Goal: Task Accomplishment & Management: Use online tool/utility

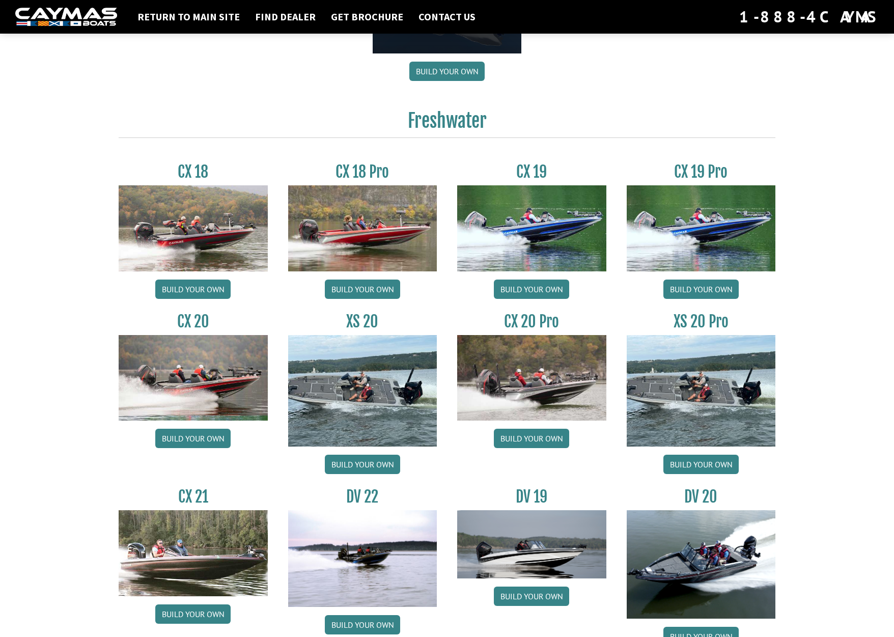
scroll to position [815, 0]
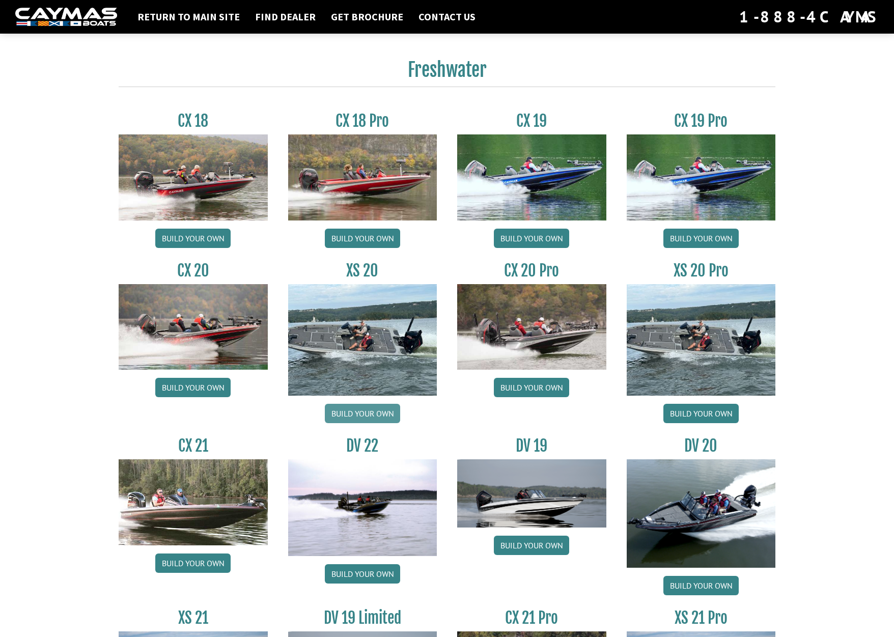
click at [344, 416] on link "Build your own" at bounding box center [362, 413] width 75 height 19
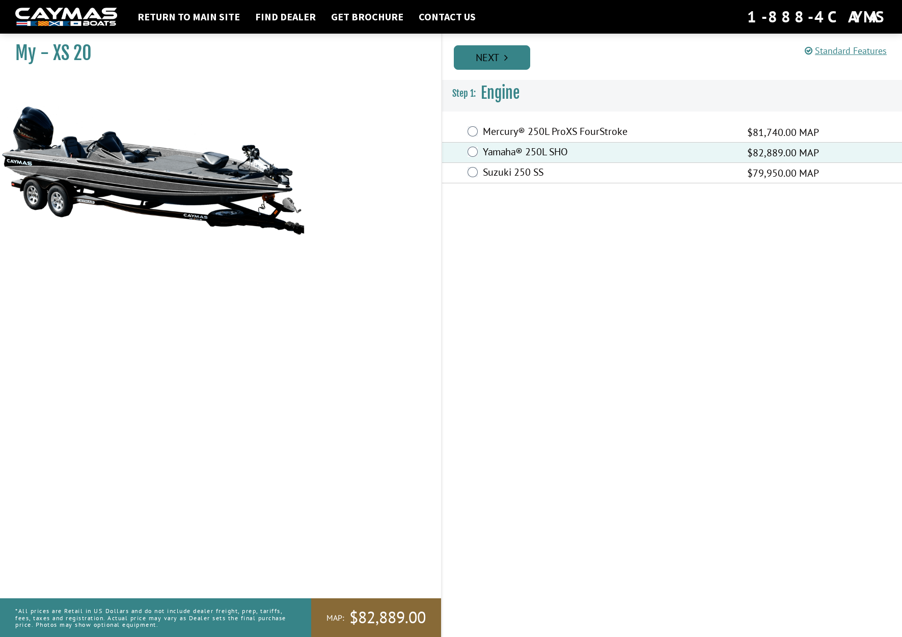
click at [507, 58] on icon "Pagination" at bounding box center [506, 57] width 4 height 10
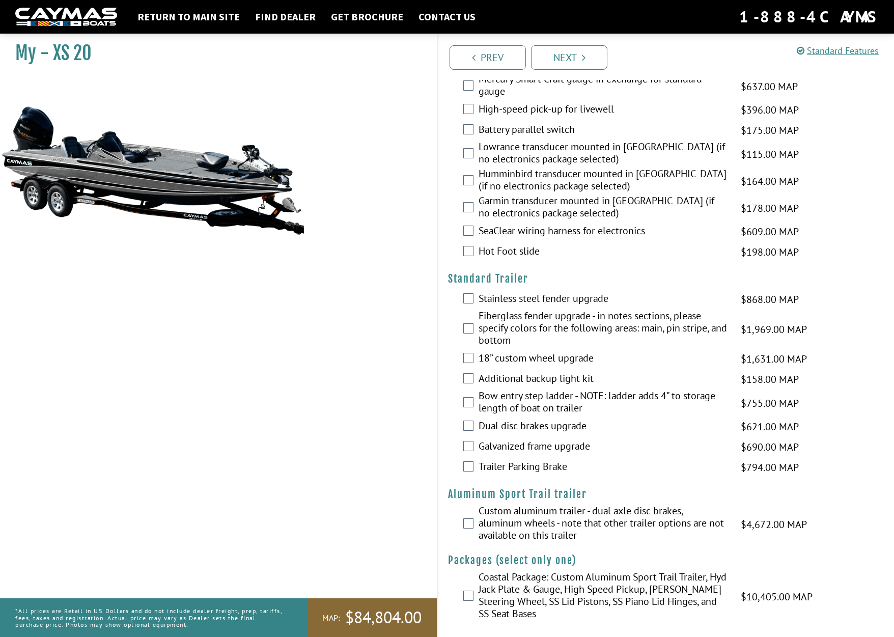
scroll to position [1649, 0]
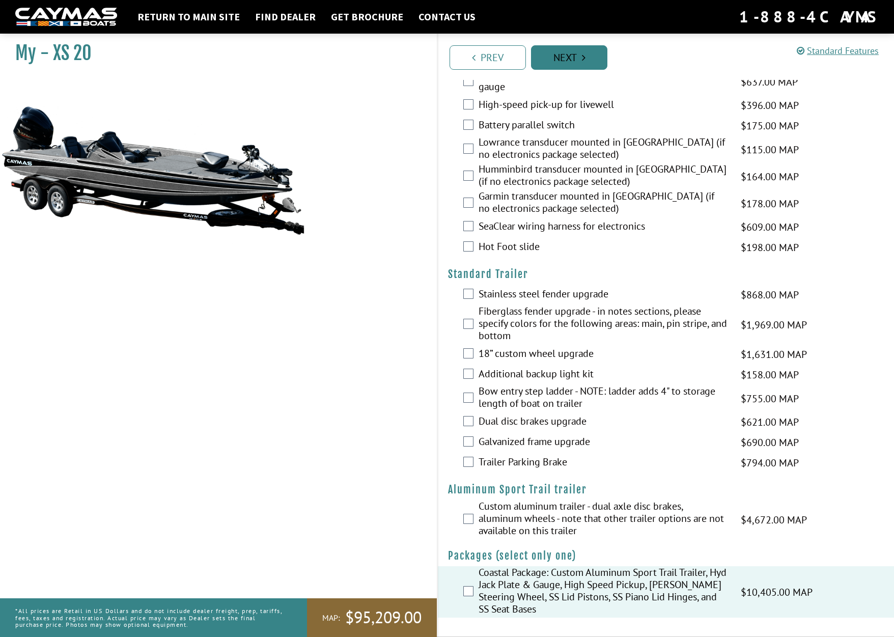
click at [588, 61] on link "Next" at bounding box center [569, 57] width 76 height 24
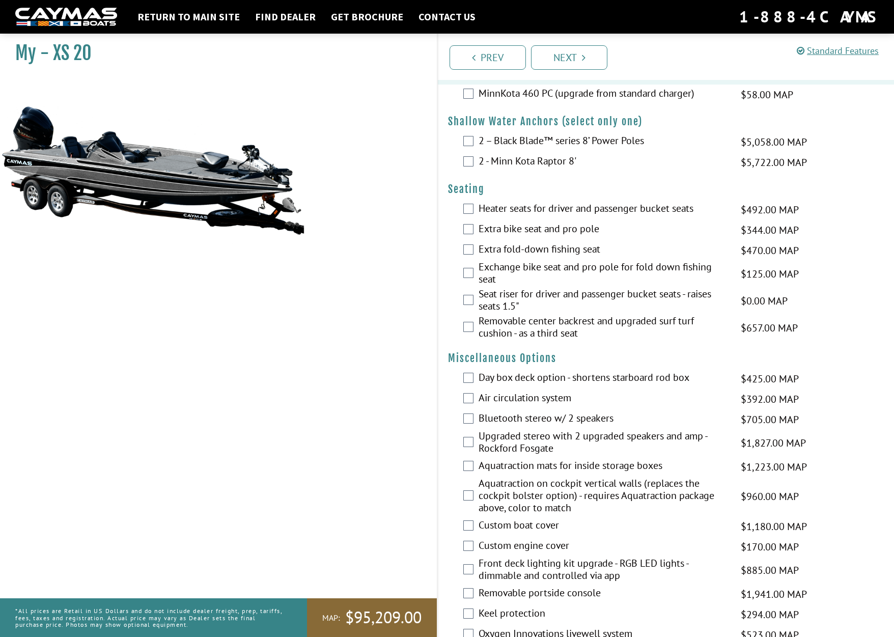
scroll to position [1013, 0]
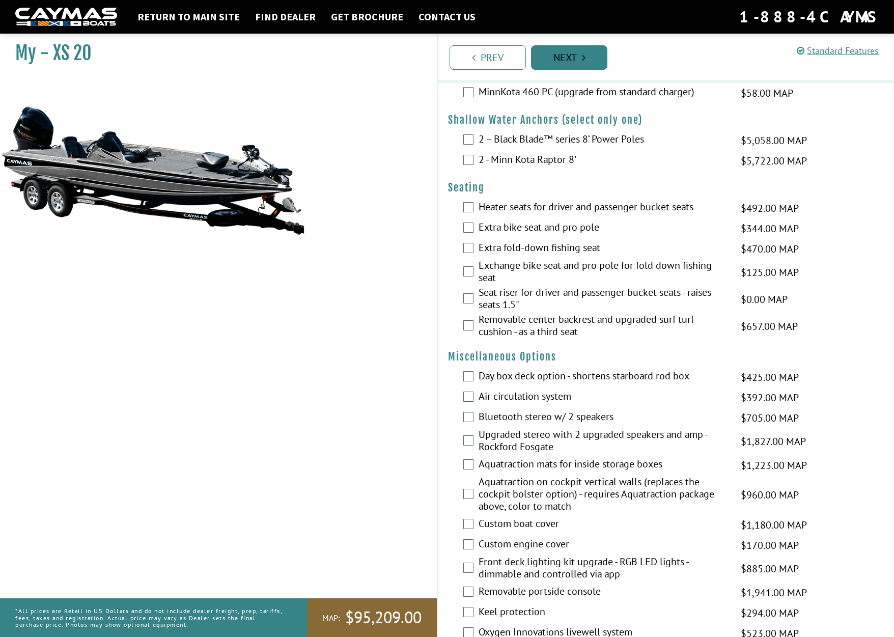
click at [564, 63] on link "Next" at bounding box center [569, 57] width 76 height 24
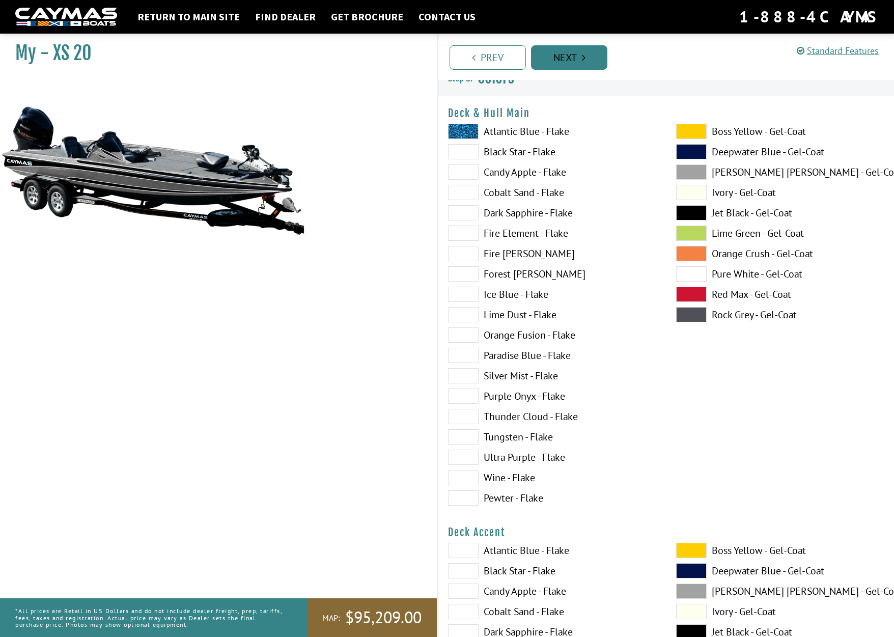
scroll to position [0, 0]
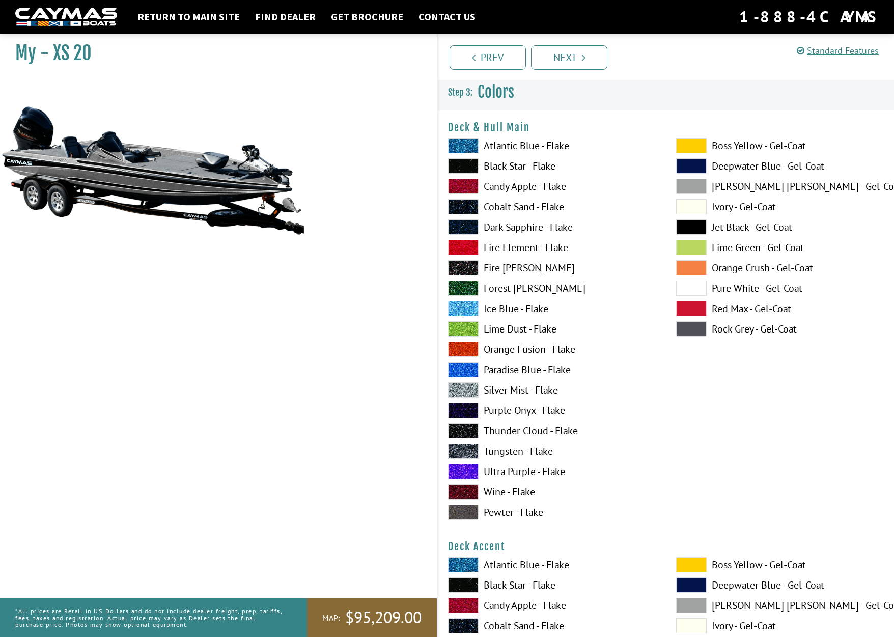
click at [468, 151] on span at bounding box center [463, 145] width 31 height 15
click at [694, 227] on span at bounding box center [691, 226] width 31 height 15
click at [695, 289] on span at bounding box center [691, 288] width 31 height 15
click at [474, 430] on span at bounding box center [463, 430] width 31 height 15
click at [474, 470] on span at bounding box center [463, 471] width 31 height 15
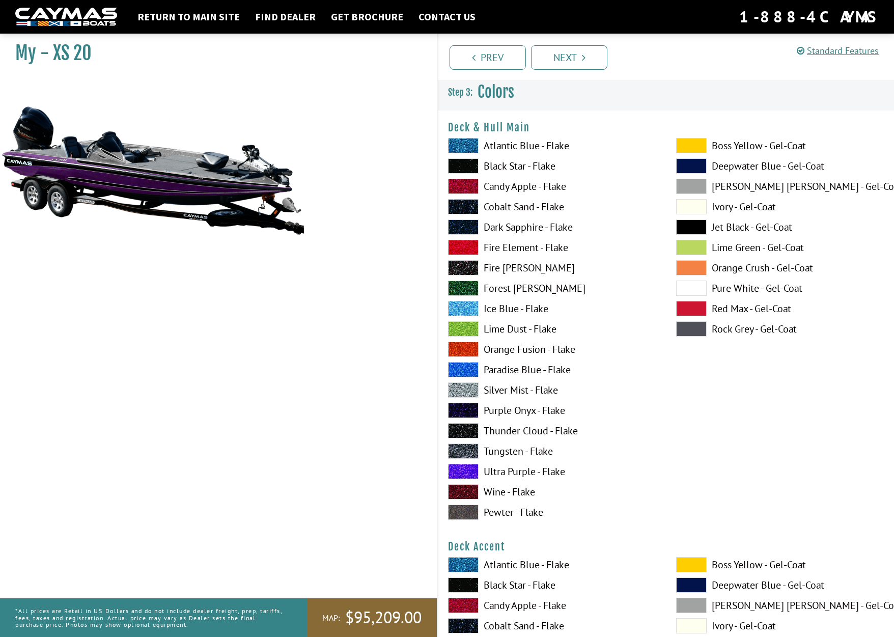
click at [689, 225] on span at bounding box center [691, 226] width 31 height 15
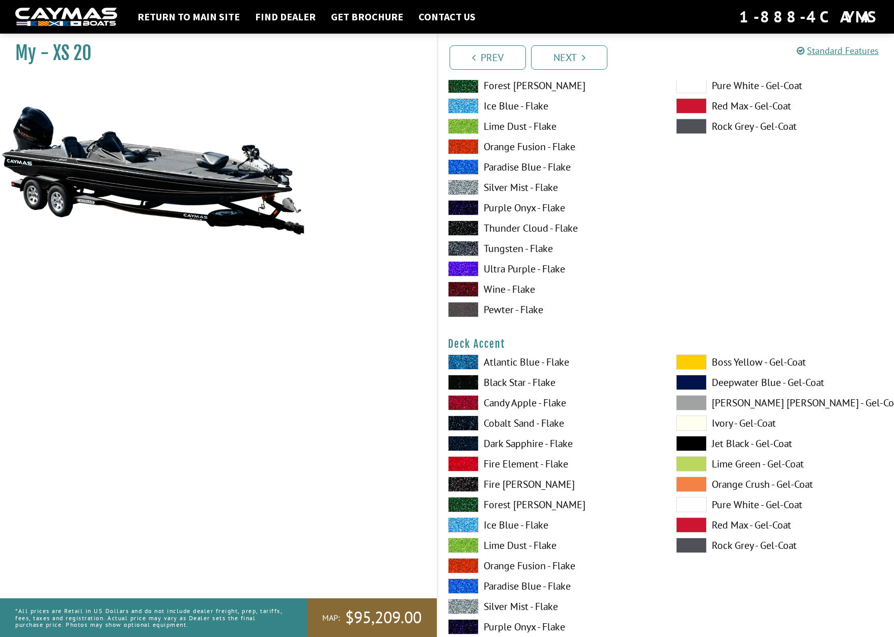
scroll to position [204, 0]
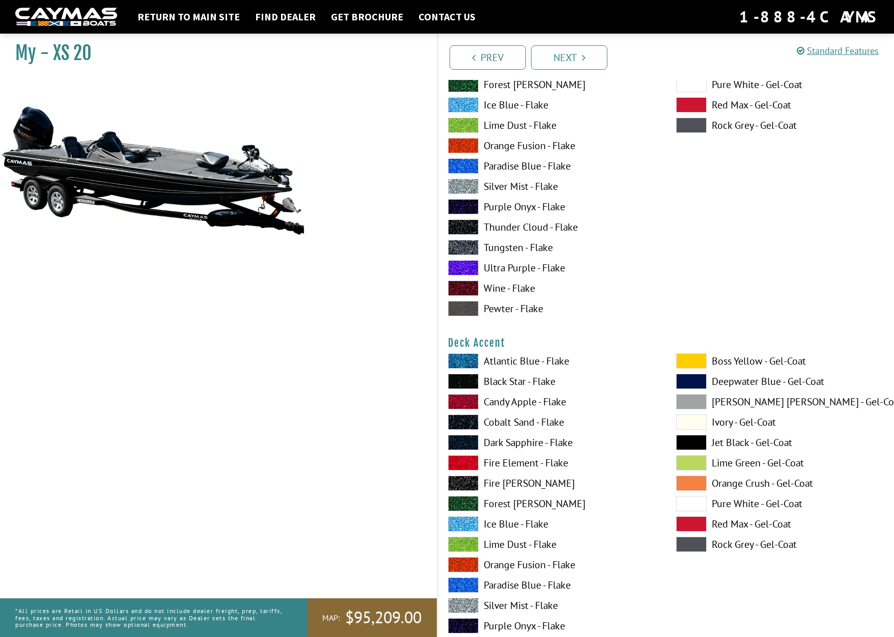
click at [687, 435] on span at bounding box center [691, 442] width 31 height 15
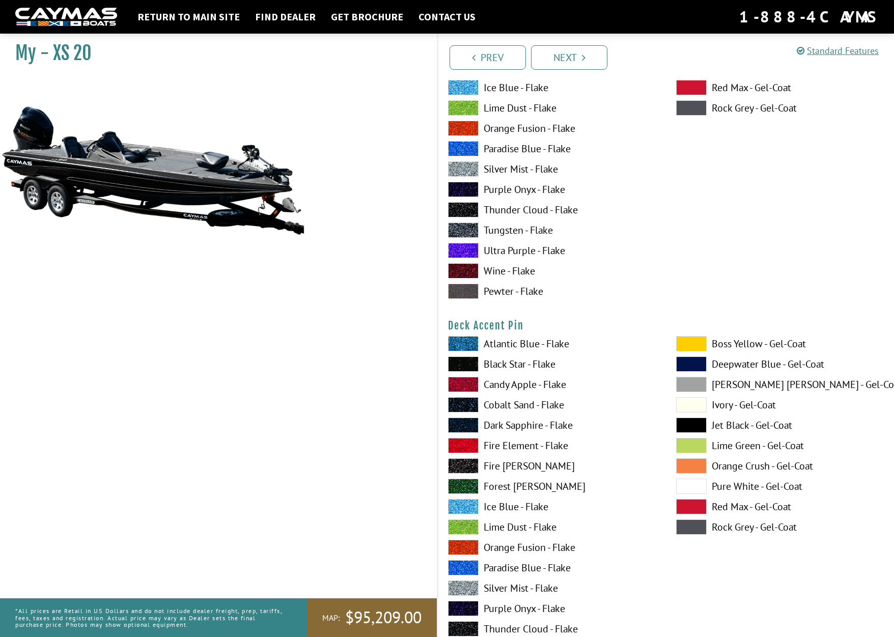
scroll to position [713, 0]
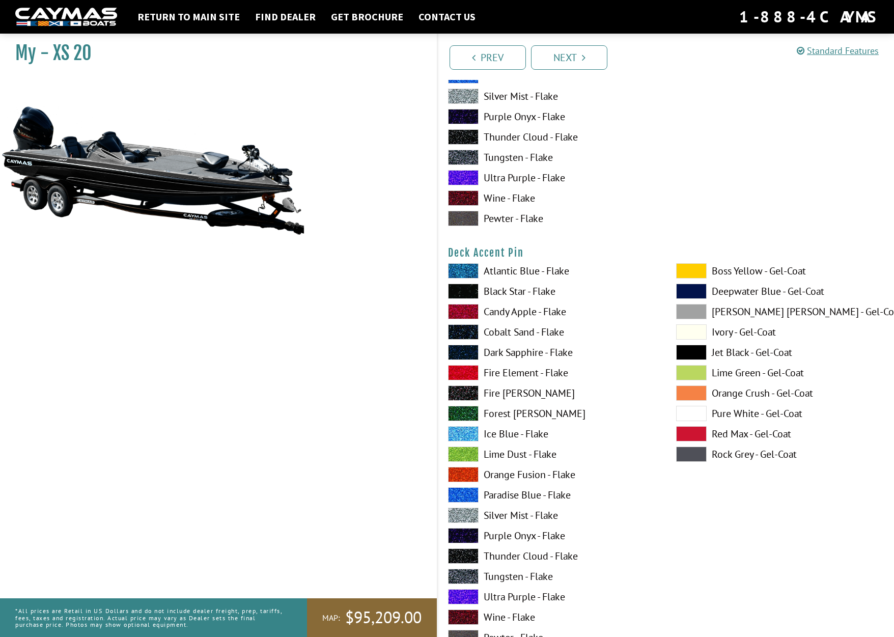
click at [690, 353] on span at bounding box center [691, 352] width 31 height 15
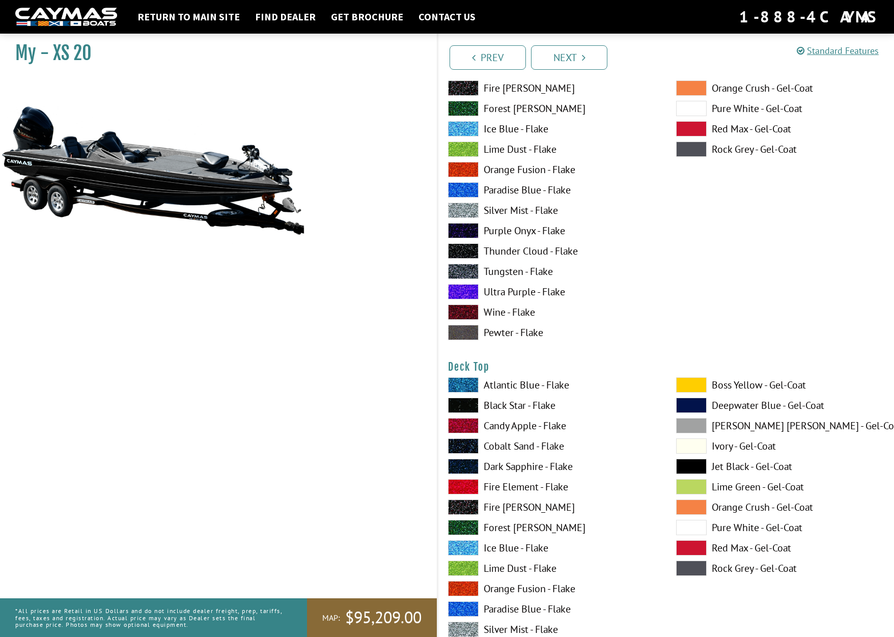
scroll to position [1018, 0]
click at [693, 468] on span at bounding box center [691, 465] width 31 height 15
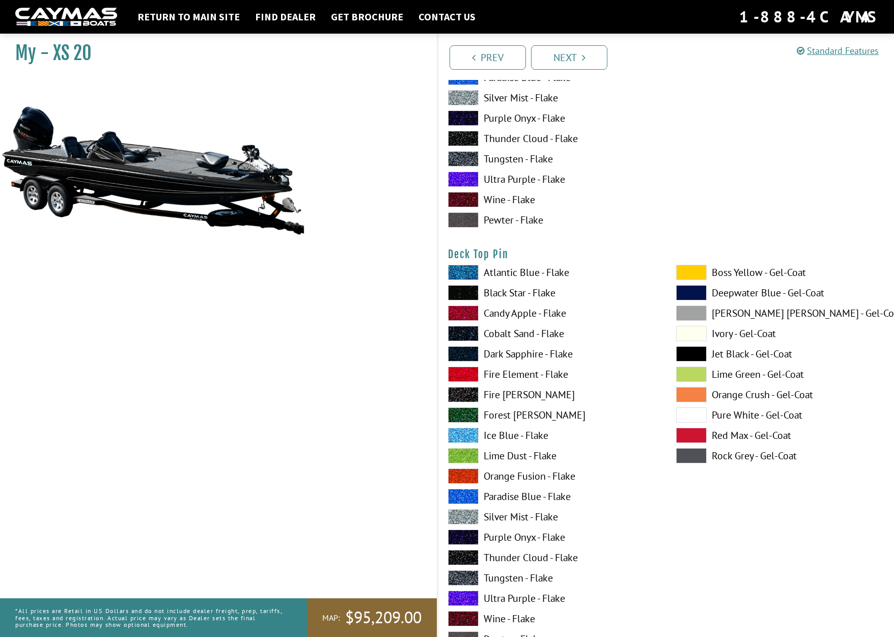
scroll to position [1579, 0]
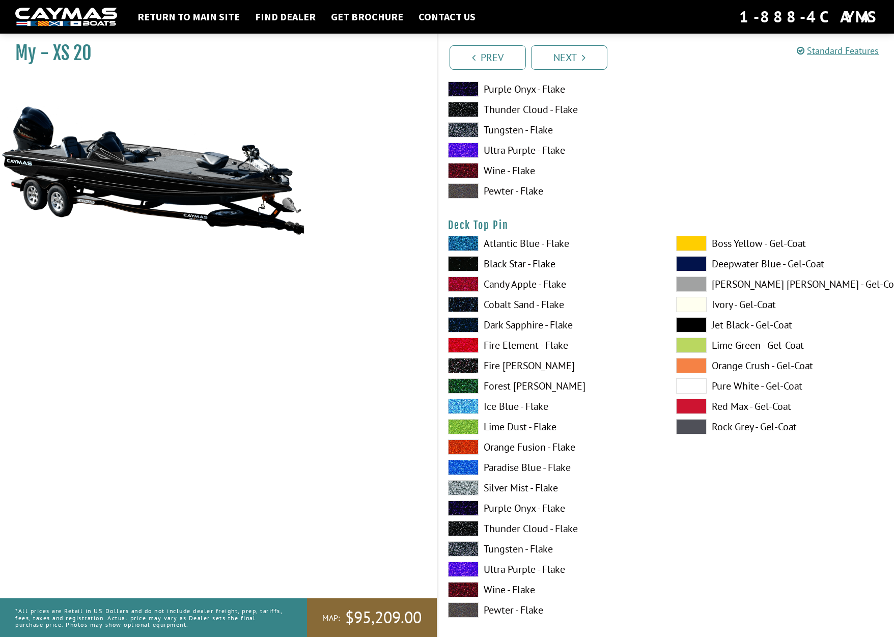
click at [693, 326] on span at bounding box center [691, 324] width 31 height 15
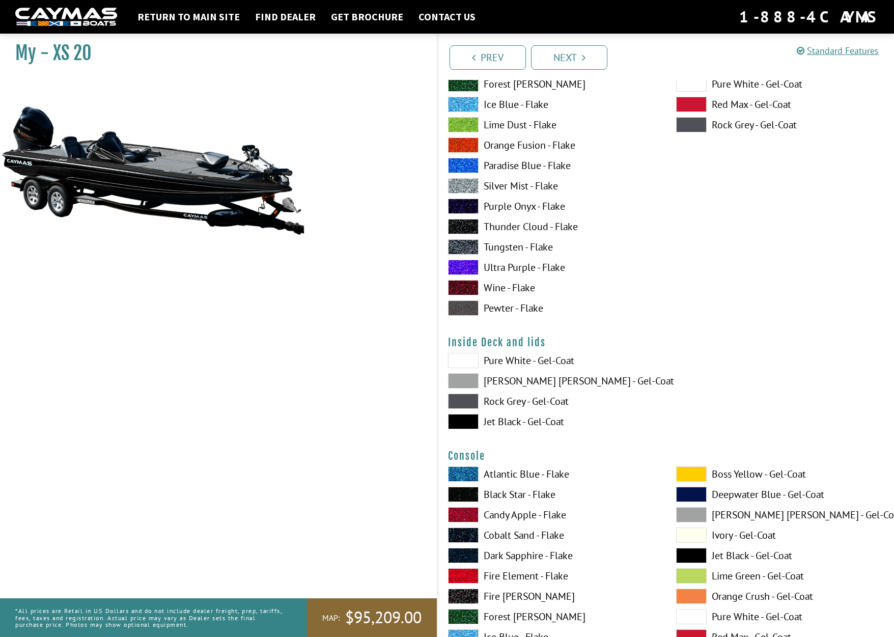
scroll to position [1884, 0]
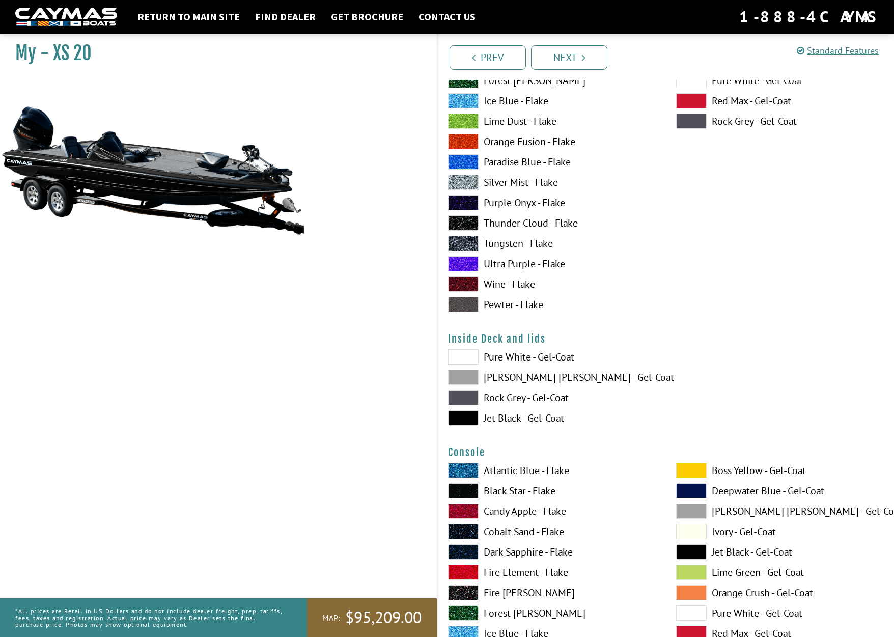
click at [474, 418] on span at bounding box center [463, 417] width 31 height 15
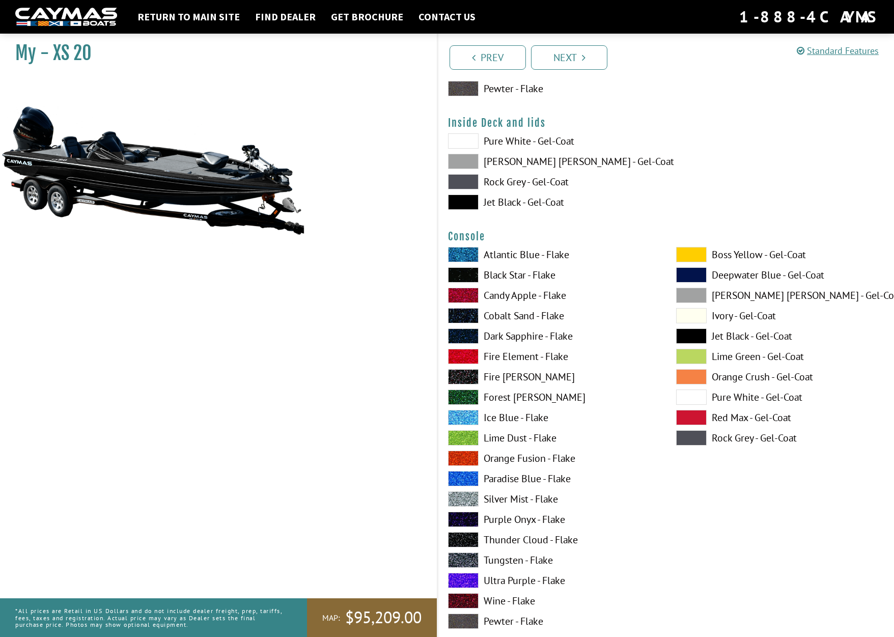
scroll to position [2139, 0]
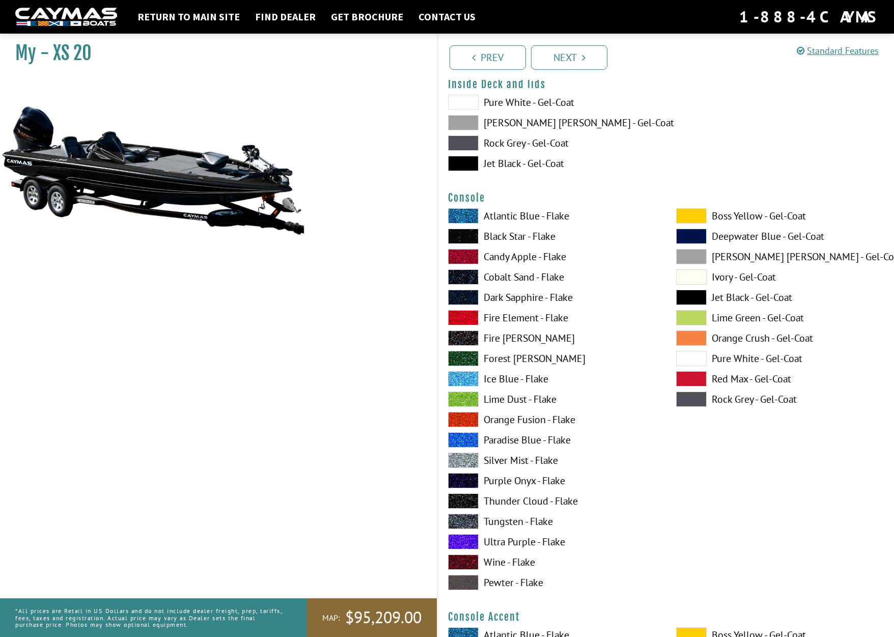
click at [694, 296] on span at bounding box center [691, 297] width 31 height 15
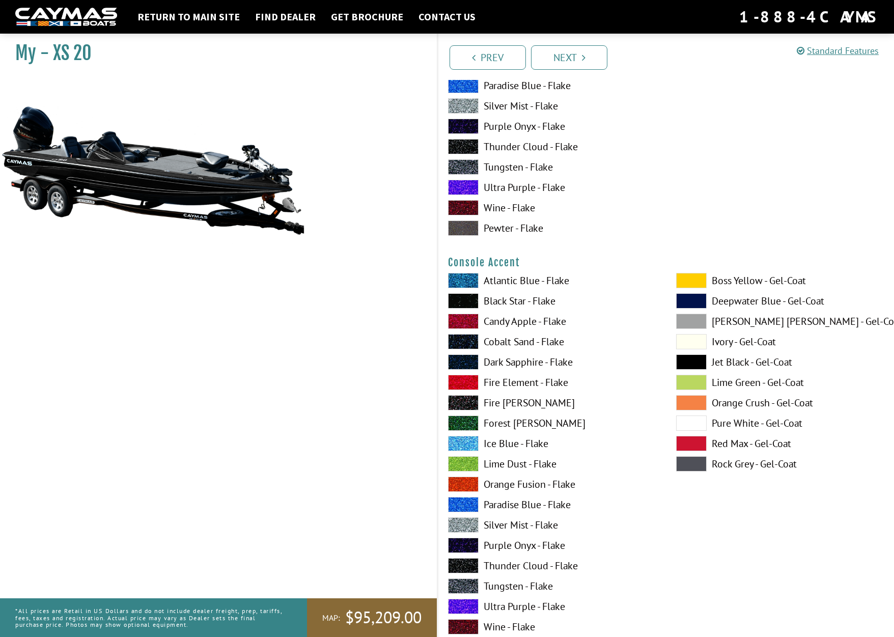
scroll to position [2495, 0]
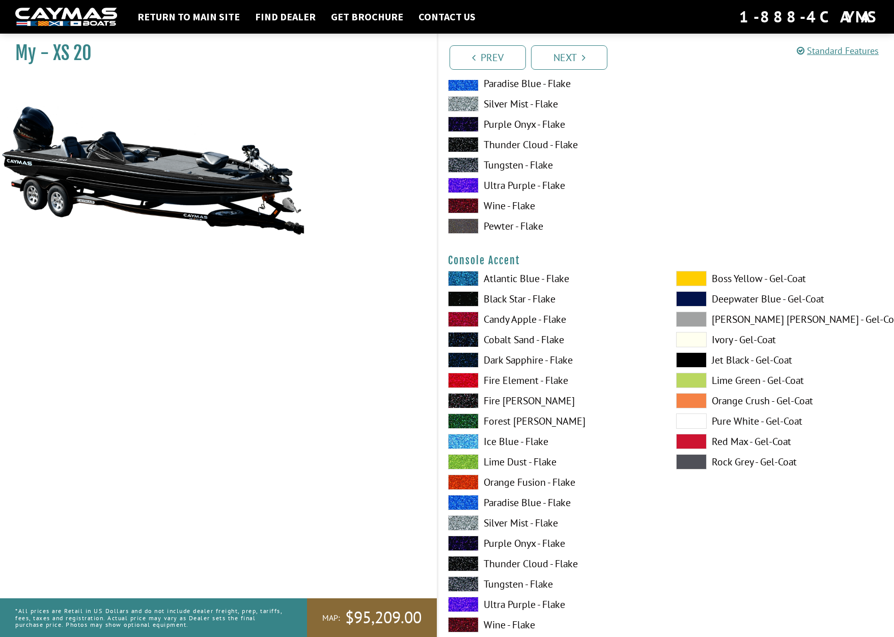
click at [699, 363] on span at bounding box center [691, 359] width 31 height 15
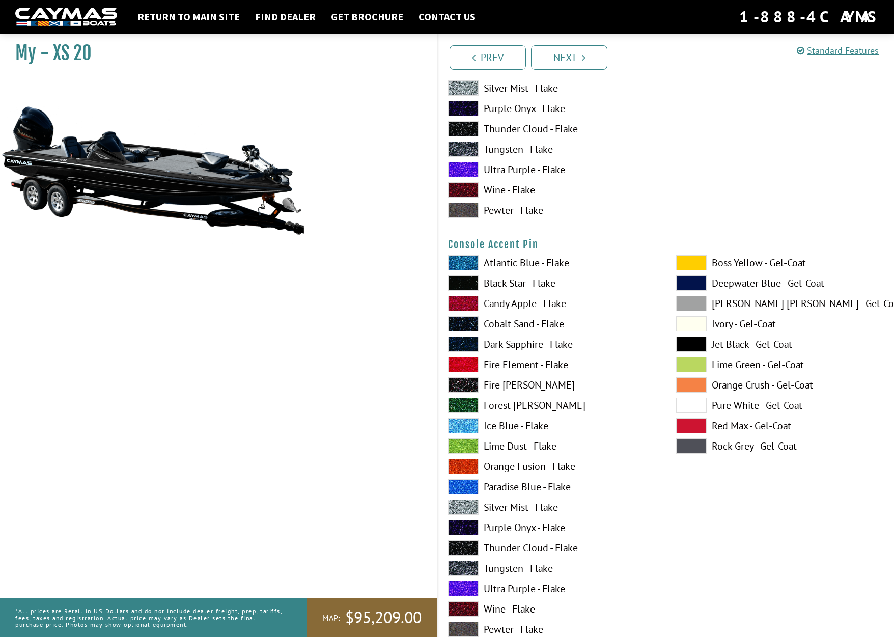
scroll to position [3004, 0]
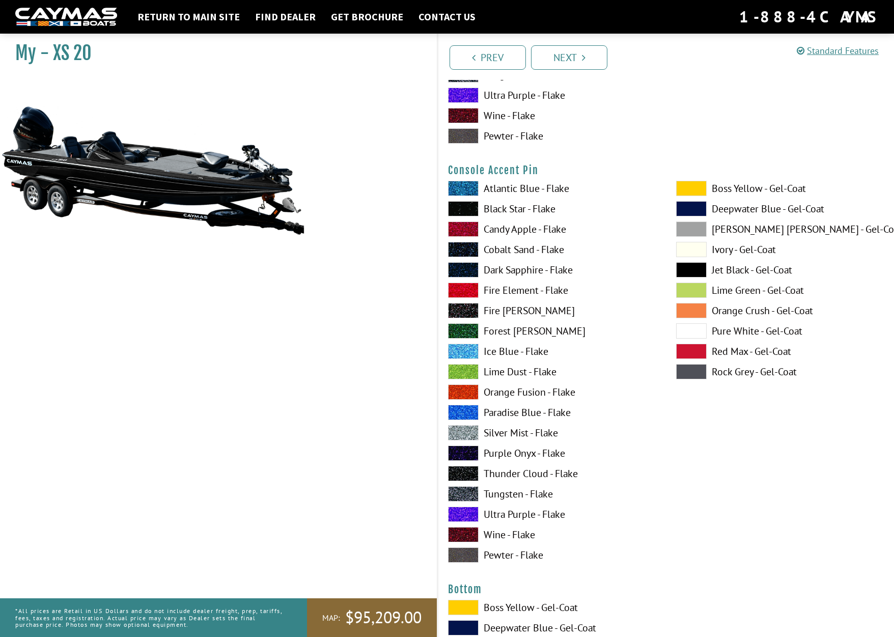
click at [687, 266] on span at bounding box center [691, 269] width 31 height 15
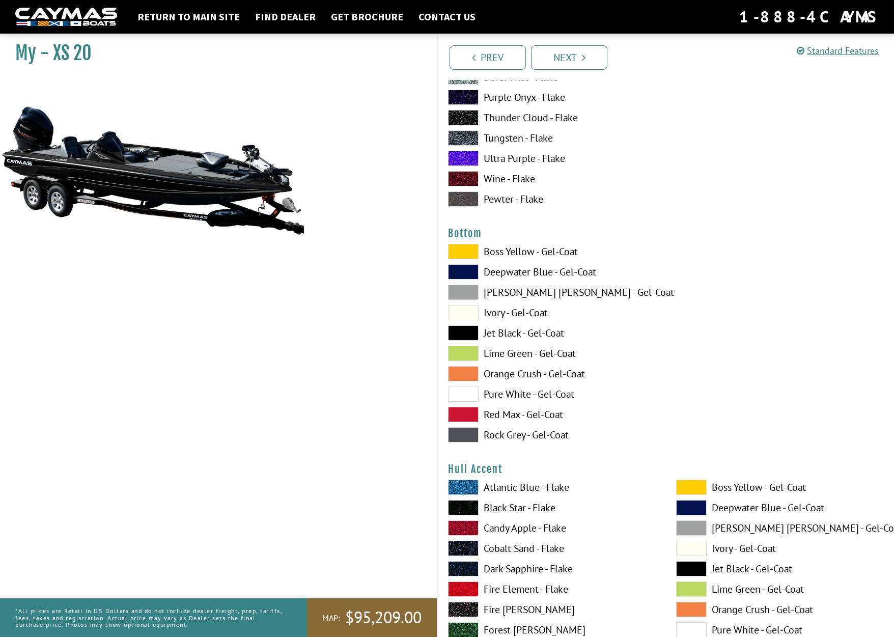
scroll to position [3361, 0]
click at [459, 330] on span at bounding box center [463, 332] width 31 height 15
click at [474, 251] on span at bounding box center [463, 250] width 31 height 15
click at [472, 331] on span at bounding box center [463, 332] width 31 height 15
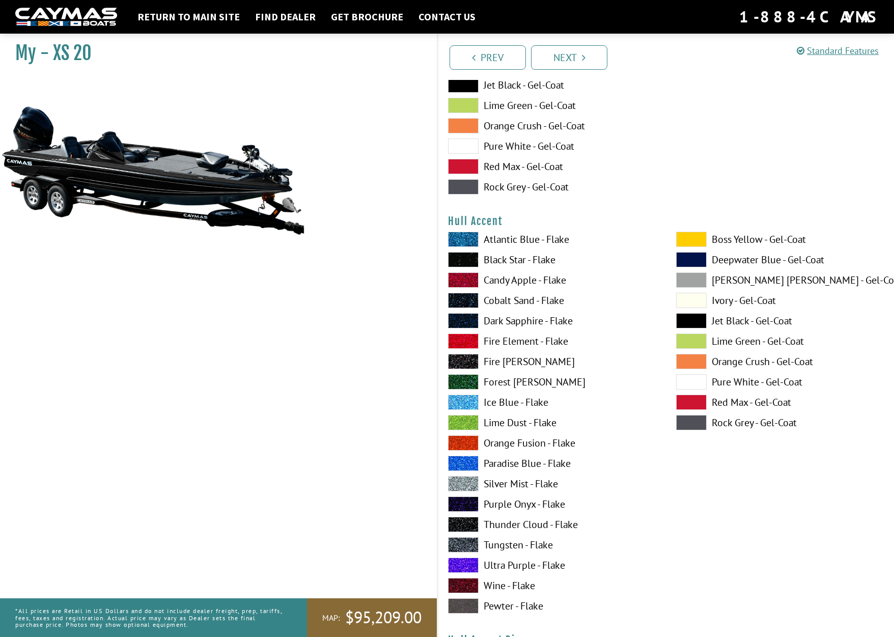
scroll to position [3615, 0]
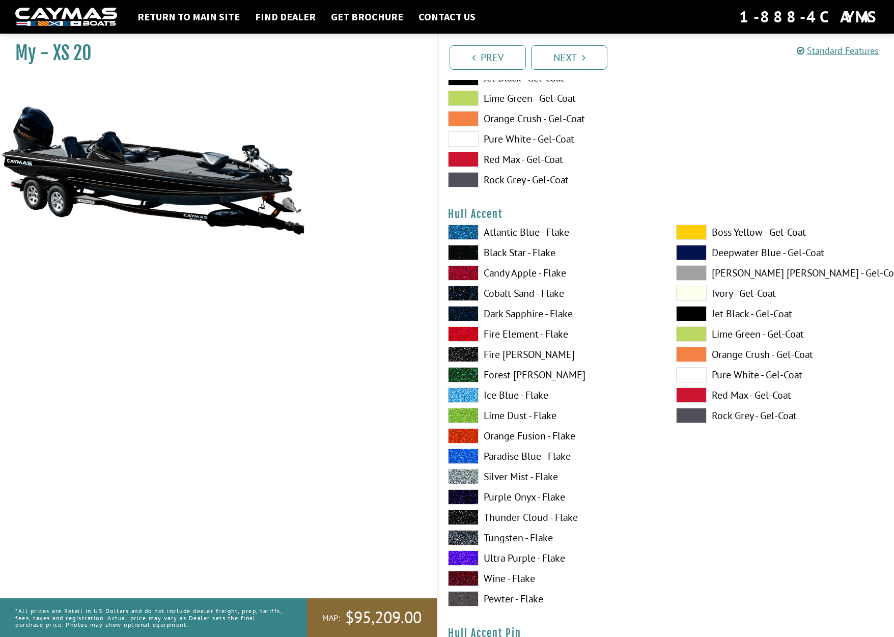
click at [696, 315] on span at bounding box center [691, 313] width 31 height 15
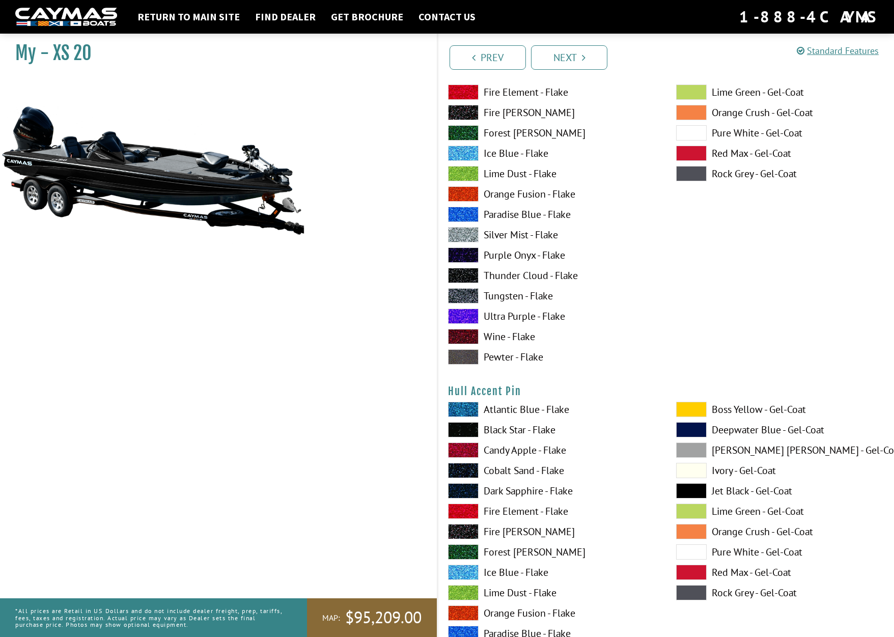
scroll to position [3870, 0]
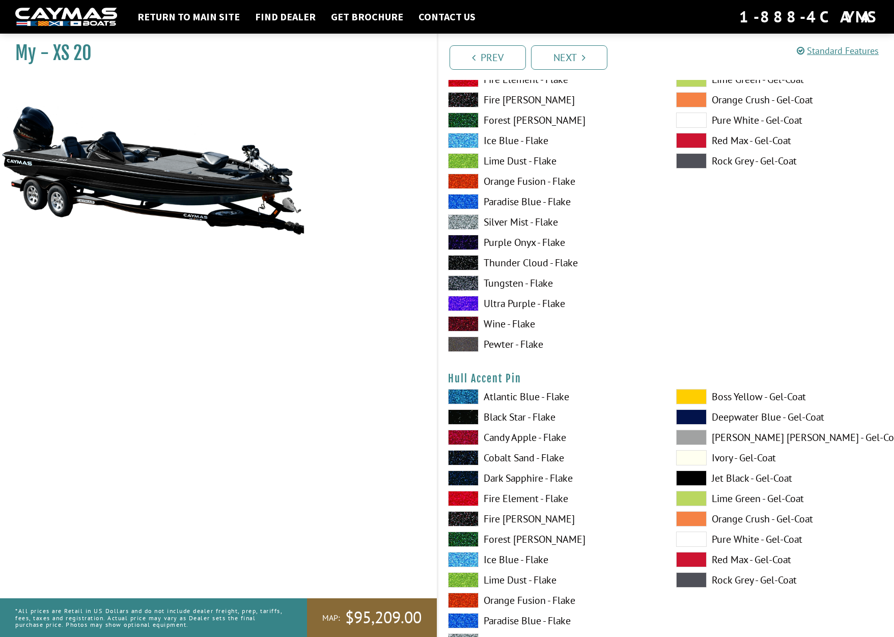
click at [688, 477] on span at bounding box center [691, 478] width 31 height 15
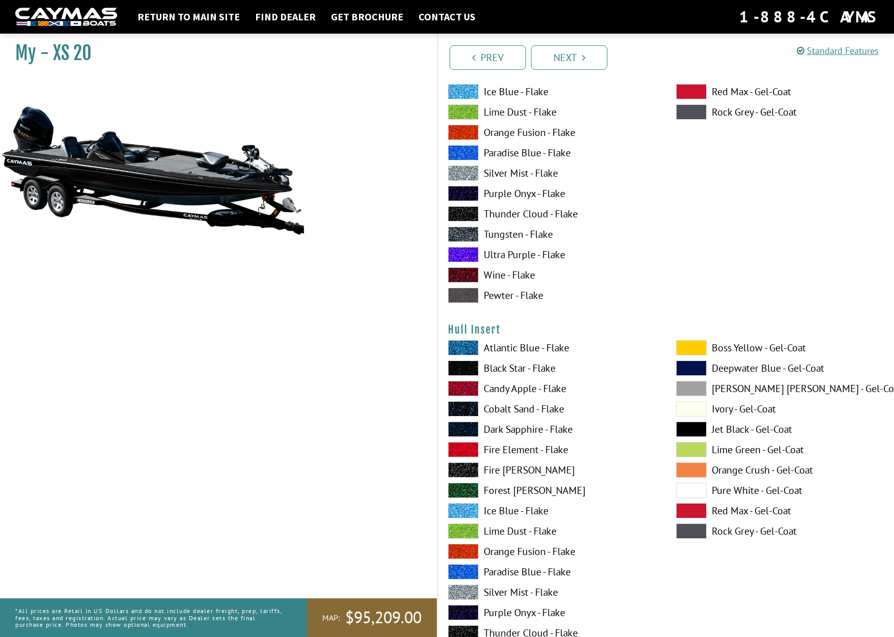
scroll to position [4430, 0]
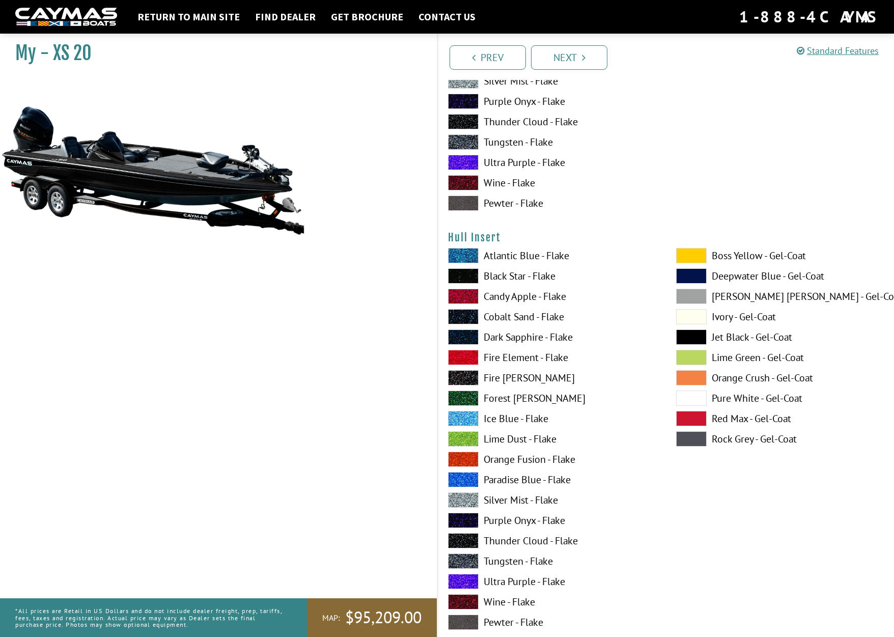
click at [687, 334] on span at bounding box center [691, 336] width 31 height 15
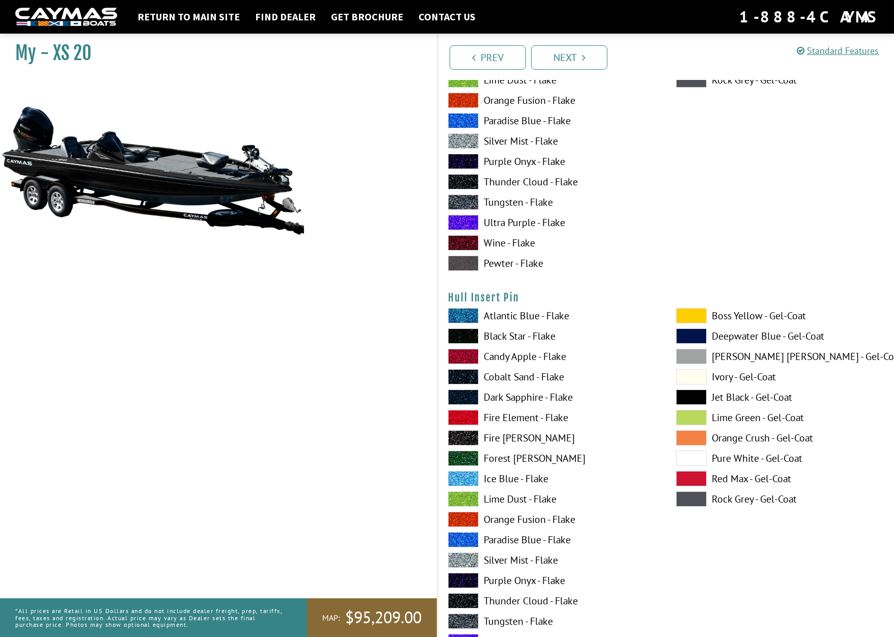
scroll to position [4837, 0]
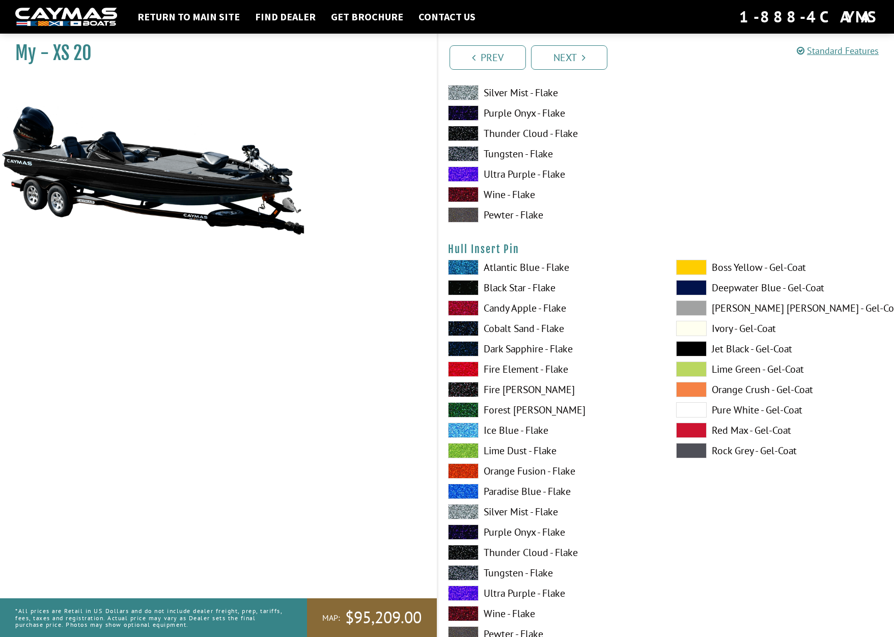
click at [677, 348] on span at bounding box center [691, 348] width 31 height 15
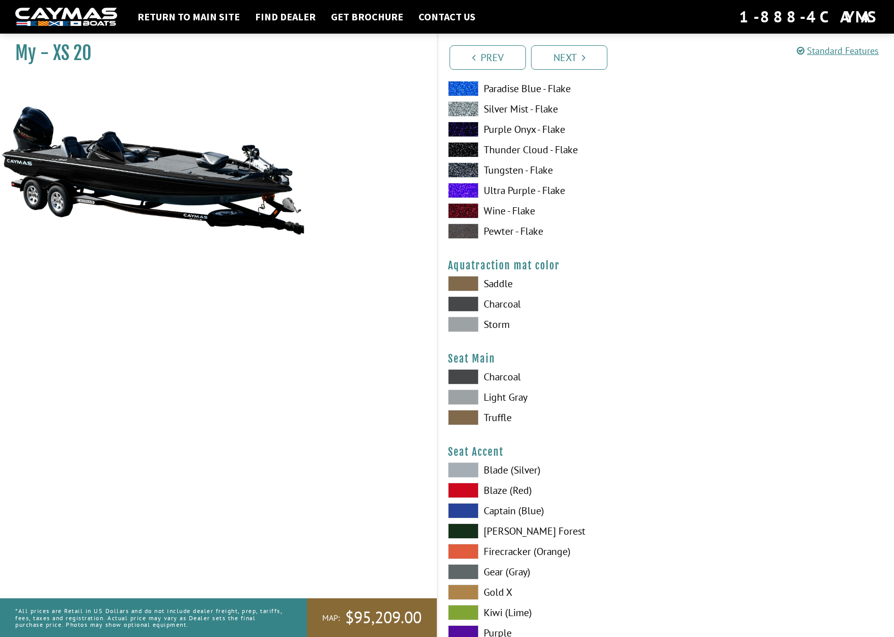
scroll to position [5245, 0]
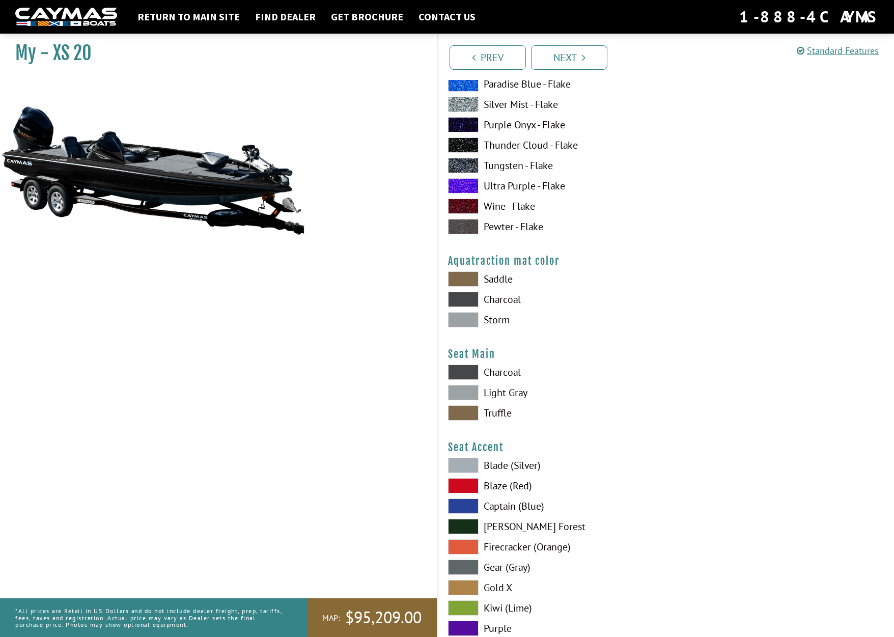
click at [463, 300] on span at bounding box center [463, 299] width 31 height 15
click at [463, 281] on span at bounding box center [463, 278] width 31 height 15
click at [471, 414] on span at bounding box center [463, 412] width 31 height 15
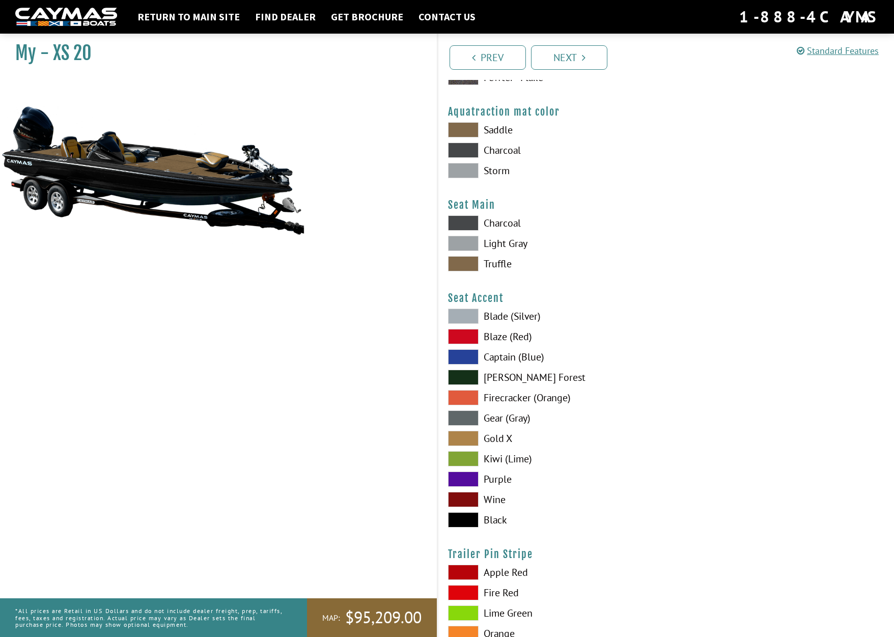
scroll to position [5398, 0]
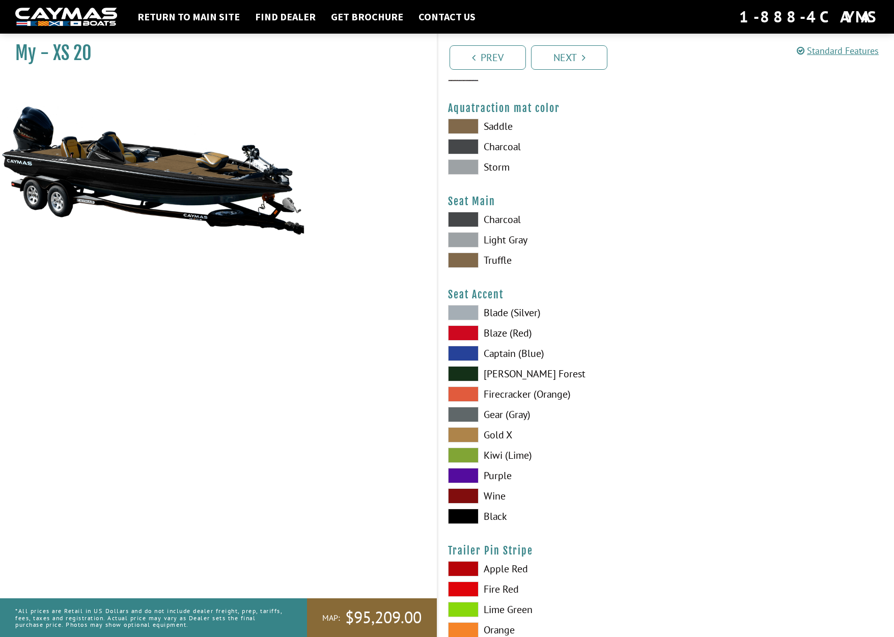
click at [462, 510] on span at bounding box center [463, 516] width 31 height 15
click at [456, 220] on span at bounding box center [463, 219] width 31 height 15
click at [468, 266] on span at bounding box center [463, 260] width 31 height 15
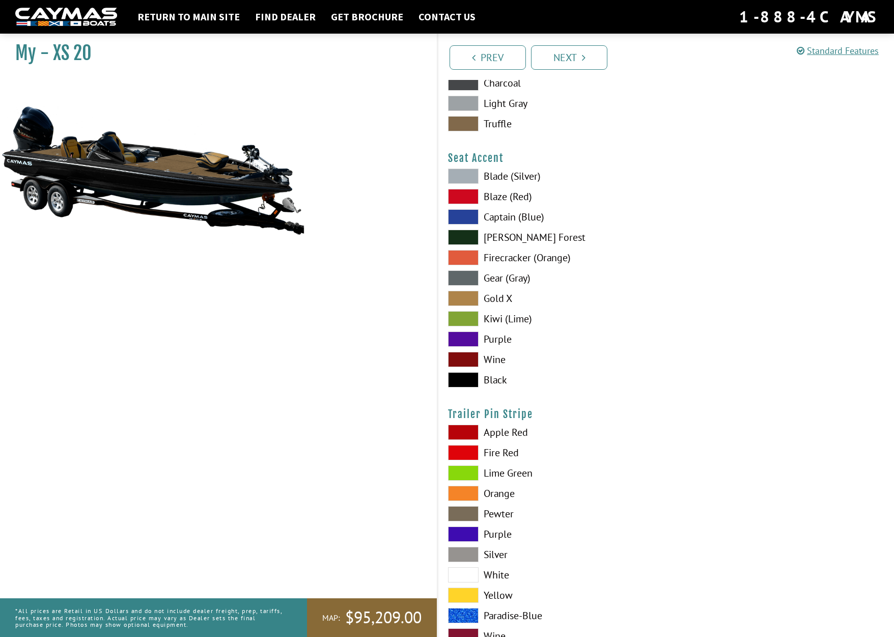
scroll to position [5571, 0]
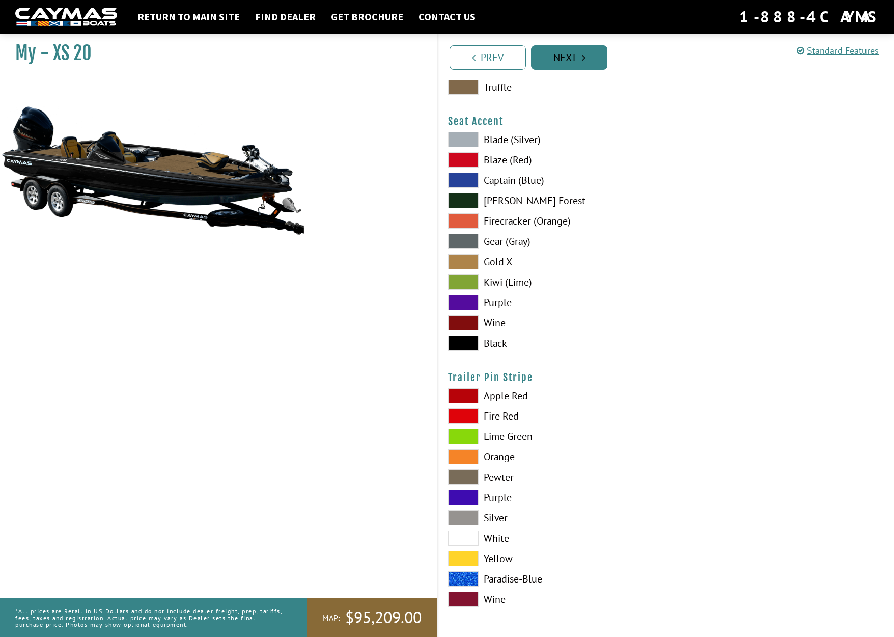
click at [583, 60] on icon "Pagination" at bounding box center [584, 57] width 4 height 10
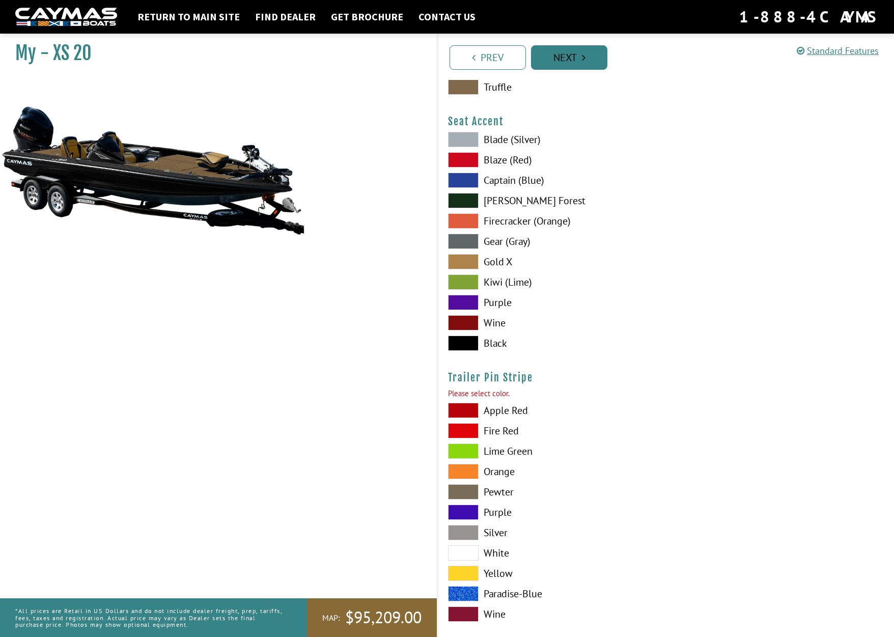
scroll to position [5585, 0]
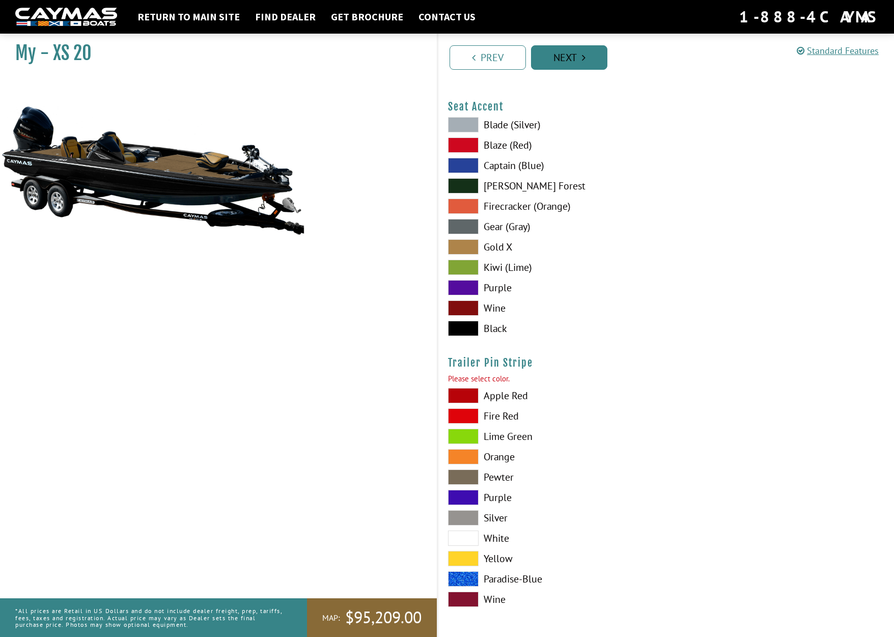
click at [569, 61] on link "Next" at bounding box center [569, 57] width 76 height 24
click at [566, 56] on link "Next" at bounding box center [569, 57] width 76 height 24
click at [472, 537] on span at bounding box center [463, 538] width 31 height 15
click at [558, 53] on link "Next" at bounding box center [569, 57] width 76 height 24
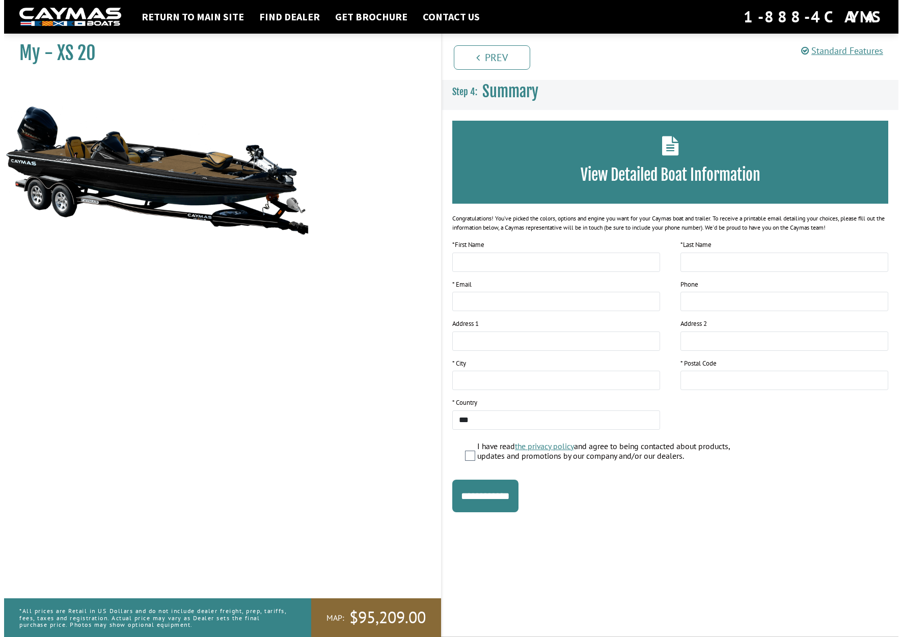
scroll to position [0, 0]
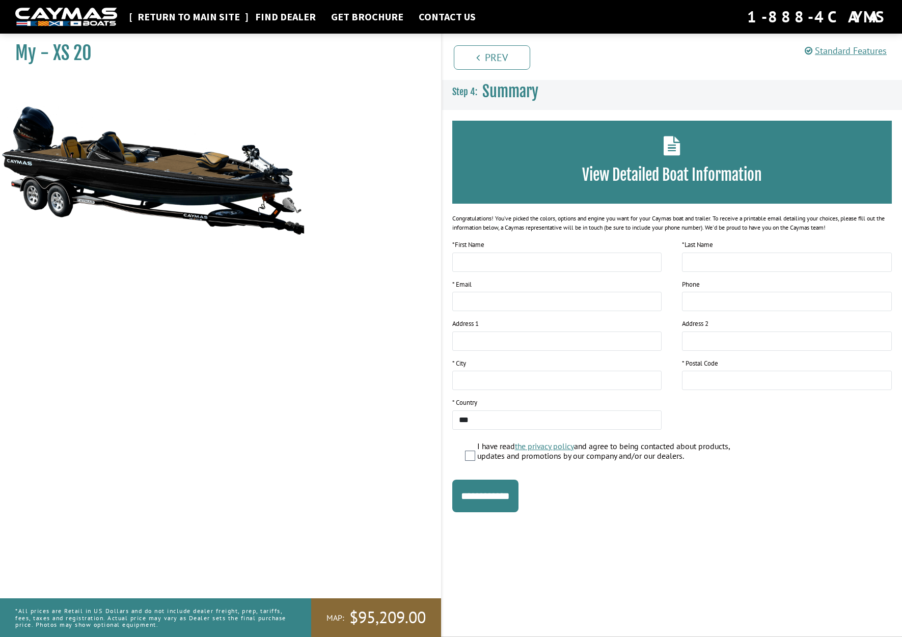
click at [143, 19] on link "Return to main site" at bounding box center [188, 16] width 113 height 13
